Goal: Task Accomplishment & Management: Use online tool/utility

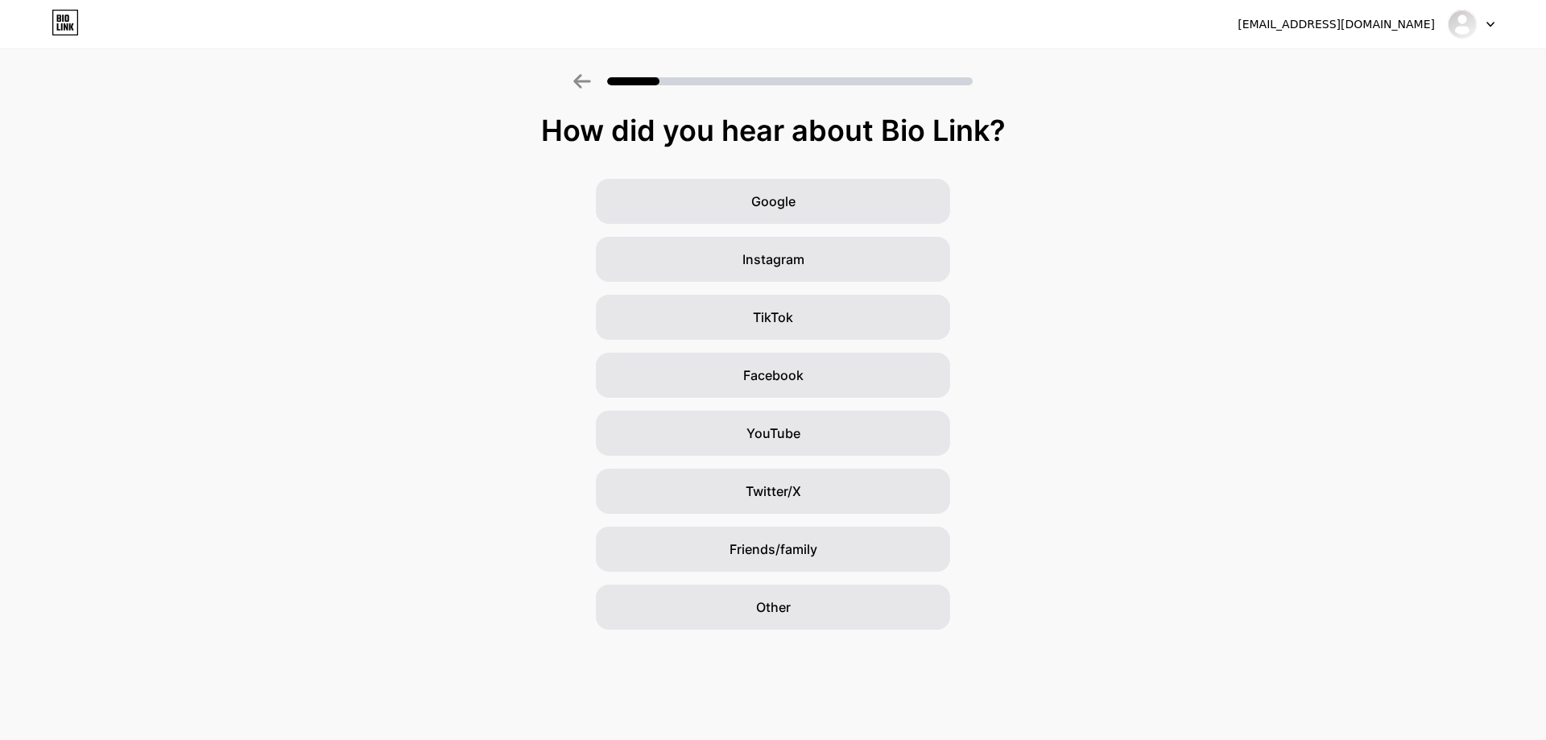
drag, startPoint x: 1450, startPoint y: 10, endPoint x: 1463, endPoint y: 25, distance: 19.4
click at [1450, 13] on div at bounding box center [1471, 24] width 47 height 29
click at [1463, 25] on img at bounding box center [1463, 24] width 26 height 26
click at [1145, 180] on div "Google Instagram TikTok Facebook YouTube Twitter/X Friends/family Other" at bounding box center [773, 404] width 1546 height 451
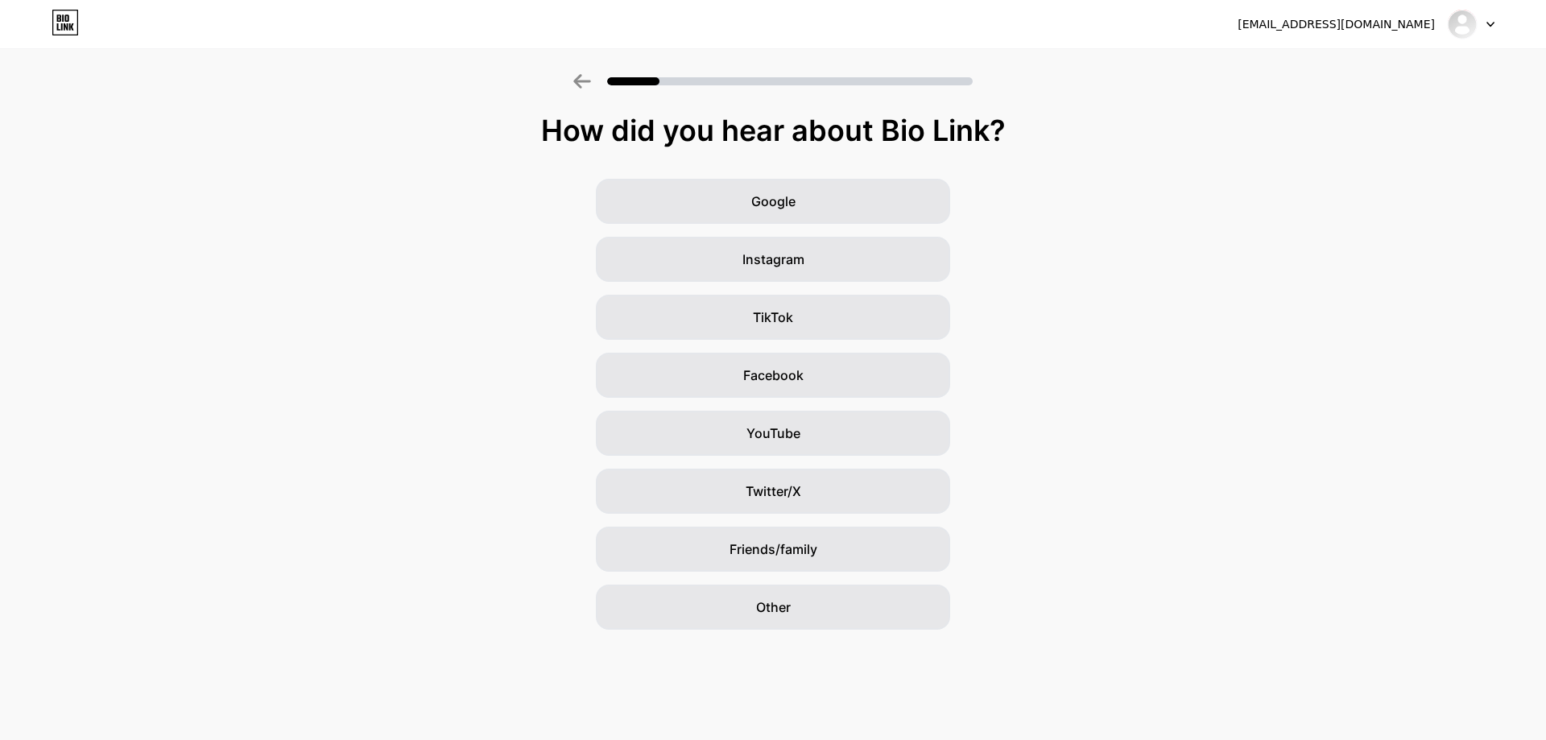
click at [67, 29] on icon at bounding box center [66, 26] width 4 height 7
